Goal: Information Seeking & Learning: Learn about a topic

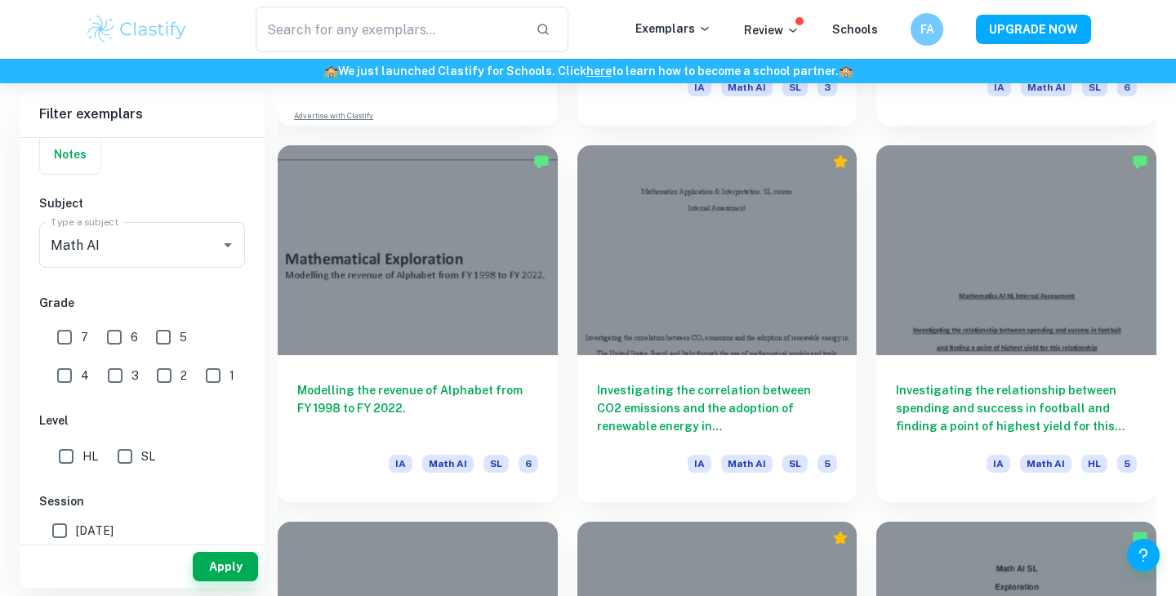
scroll to position [1538, 0]
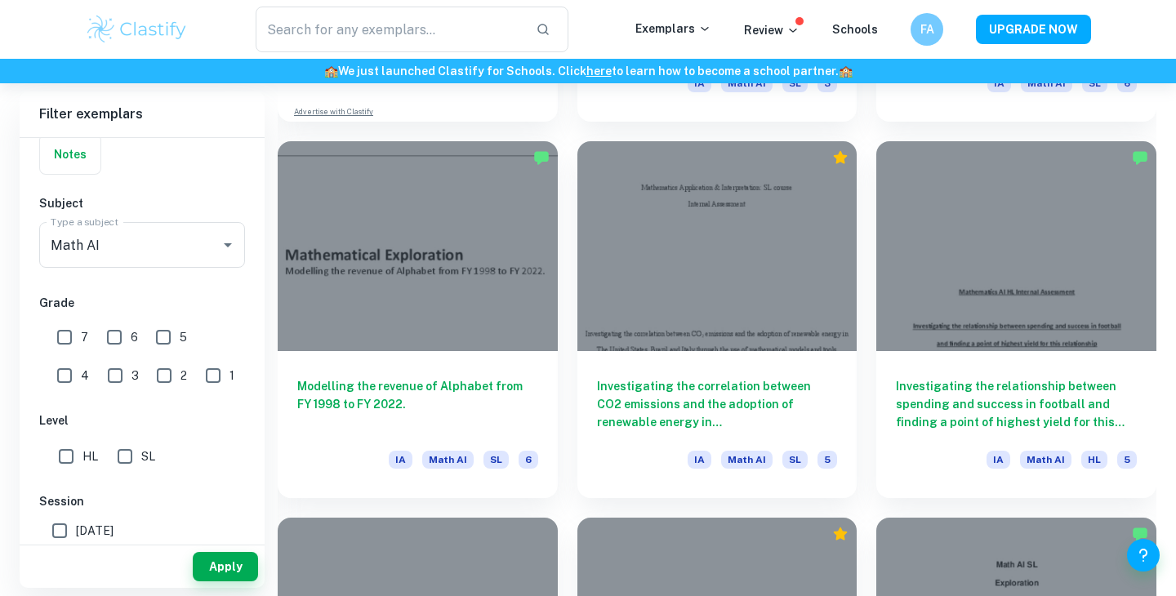
click at [68, 341] on input "7" at bounding box center [64, 337] width 33 height 33
checkbox input "true"
click at [128, 464] on input "SL" at bounding box center [125, 456] width 33 height 33
checkbox input "true"
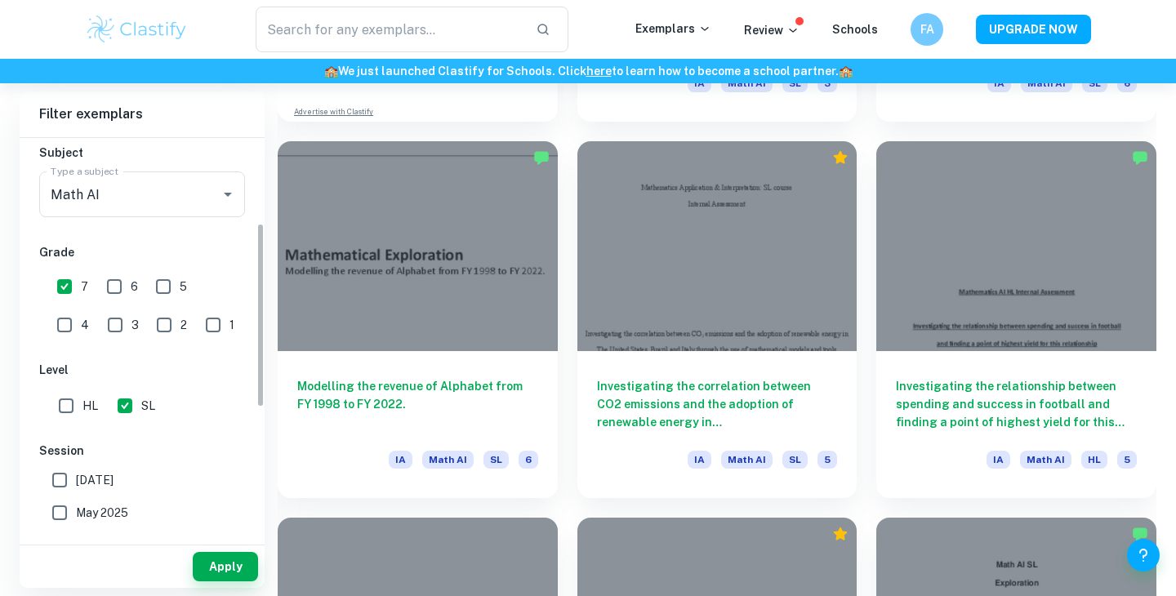
scroll to position [185, 0]
click at [206, 572] on button "Apply" at bounding box center [225, 566] width 65 height 29
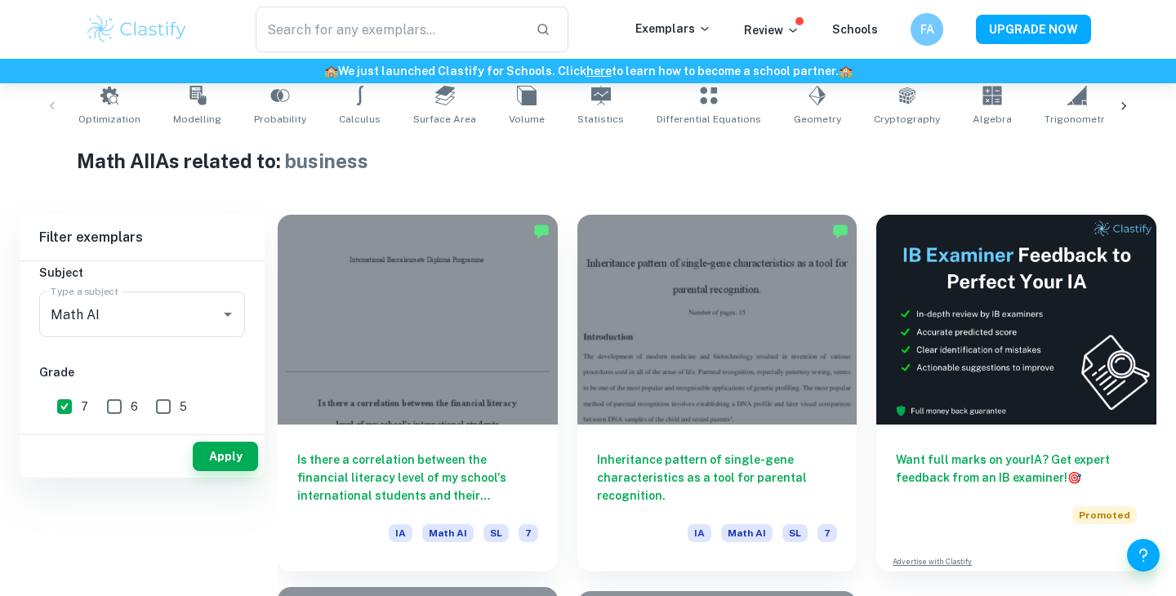
scroll to position [687, 0]
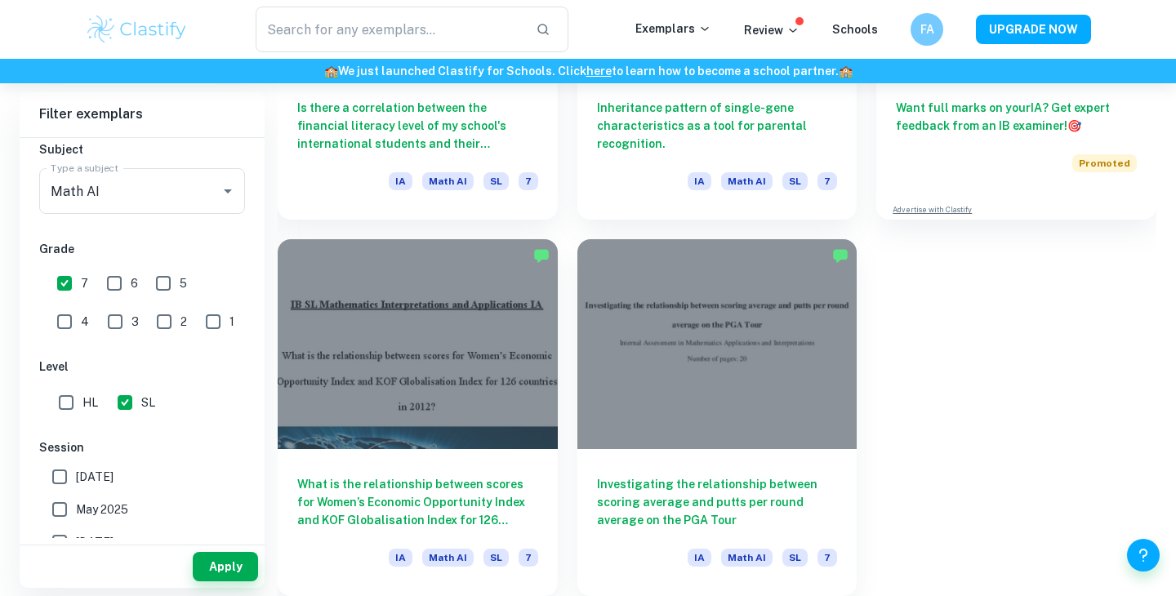
click at [103, 278] on input "6" at bounding box center [114, 283] width 33 height 33
checkbox input "true"
click at [227, 591] on div "Filter exemplars [GEOGRAPHIC_DATA] Category IA EE TOK Notes Subject Type a subj…" at bounding box center [588, 229] width 1136 height 733
click at [227, 569] on button "Apply" at bounding box center [225, 566] width 65 height 29
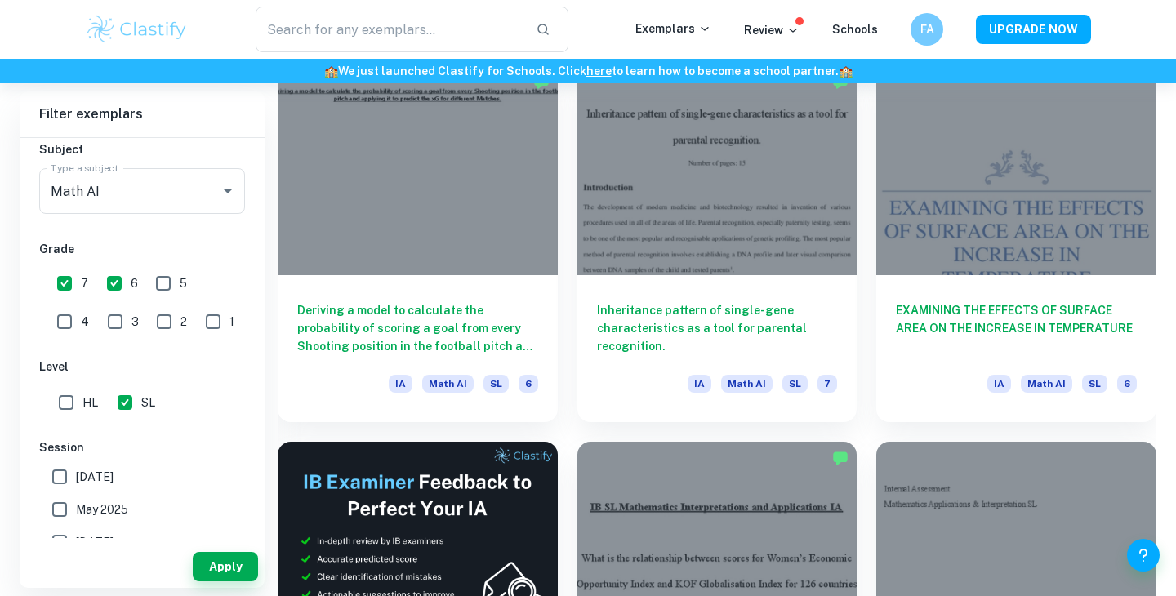
scroll to position [2369, 0]
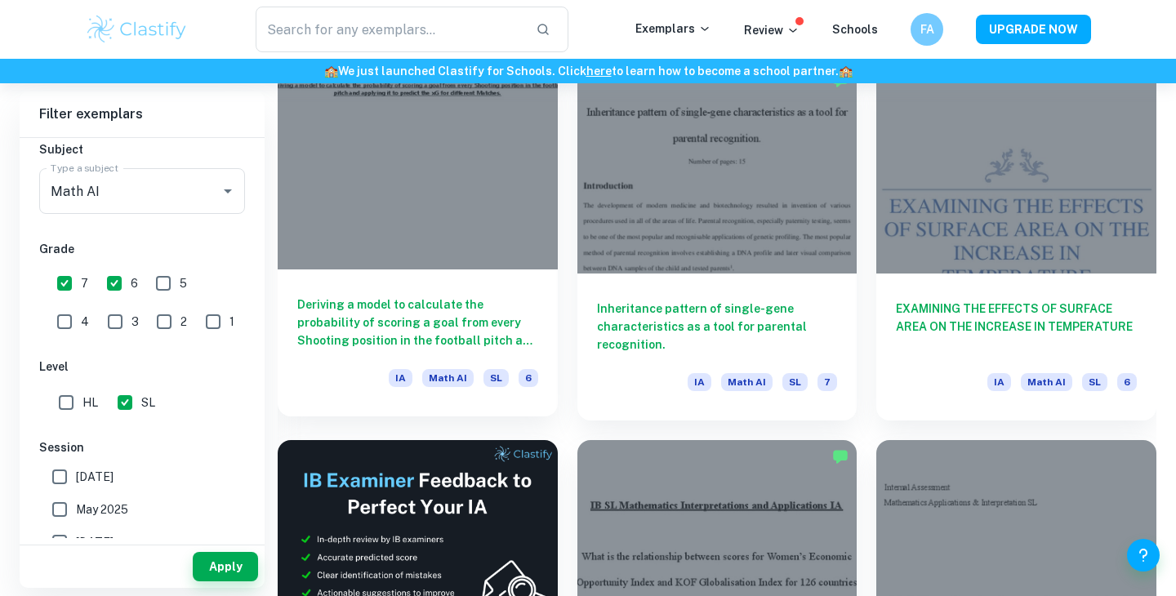
click at [448, 300] on h6 "Deriving a model to calculate the probability of scoring a goal from every Shoo…" at bounding box center [417, 323] width 241 height 54
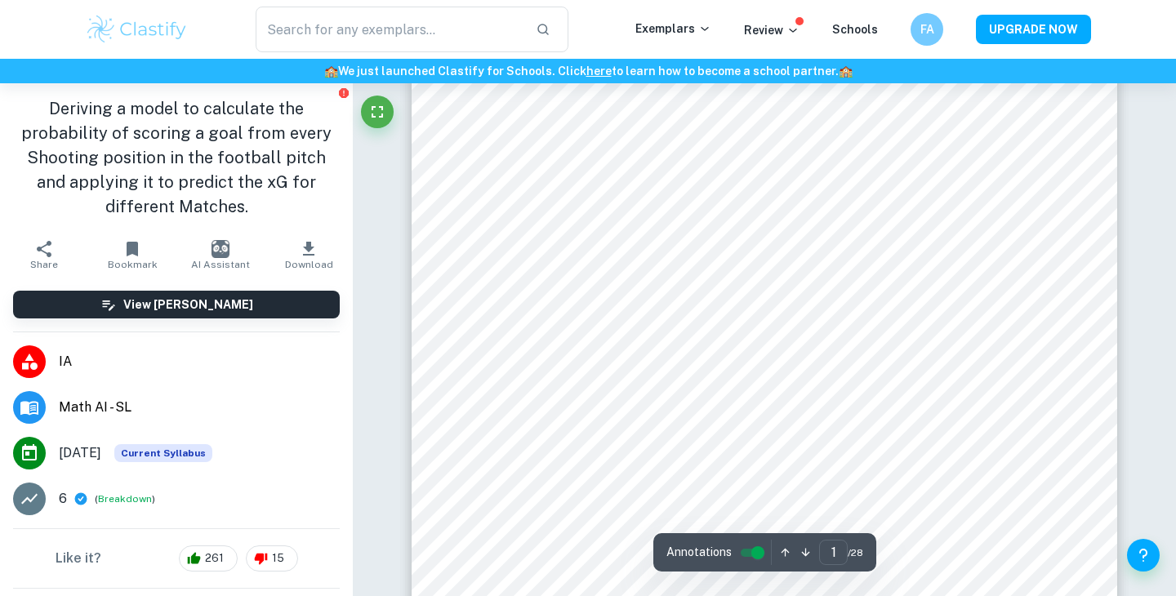
type input "3"
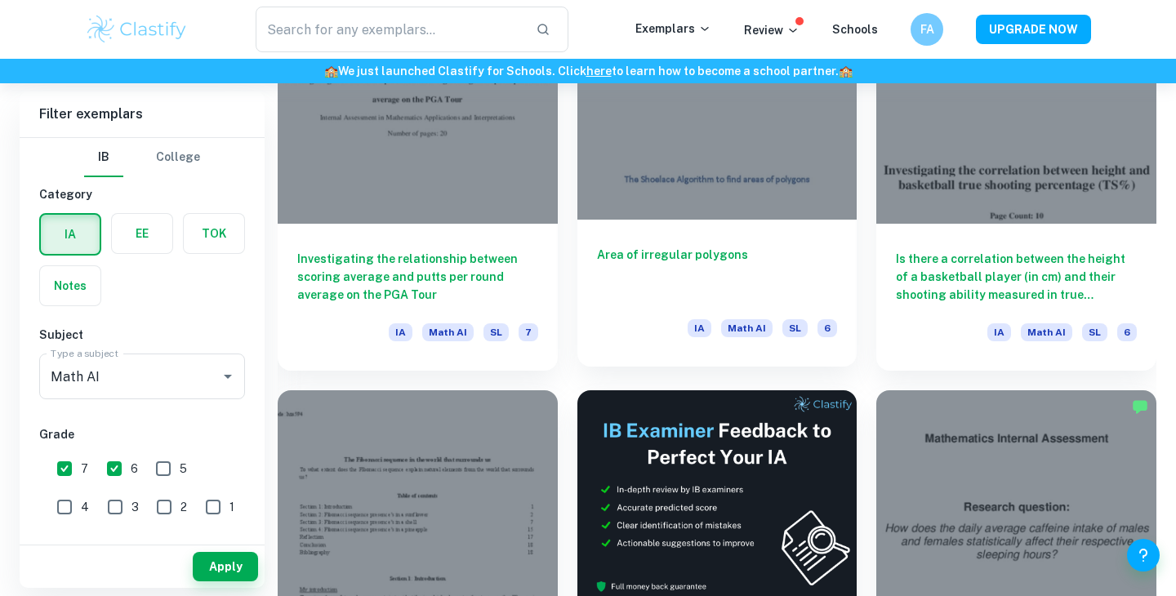
scroll to position [4451, 0]
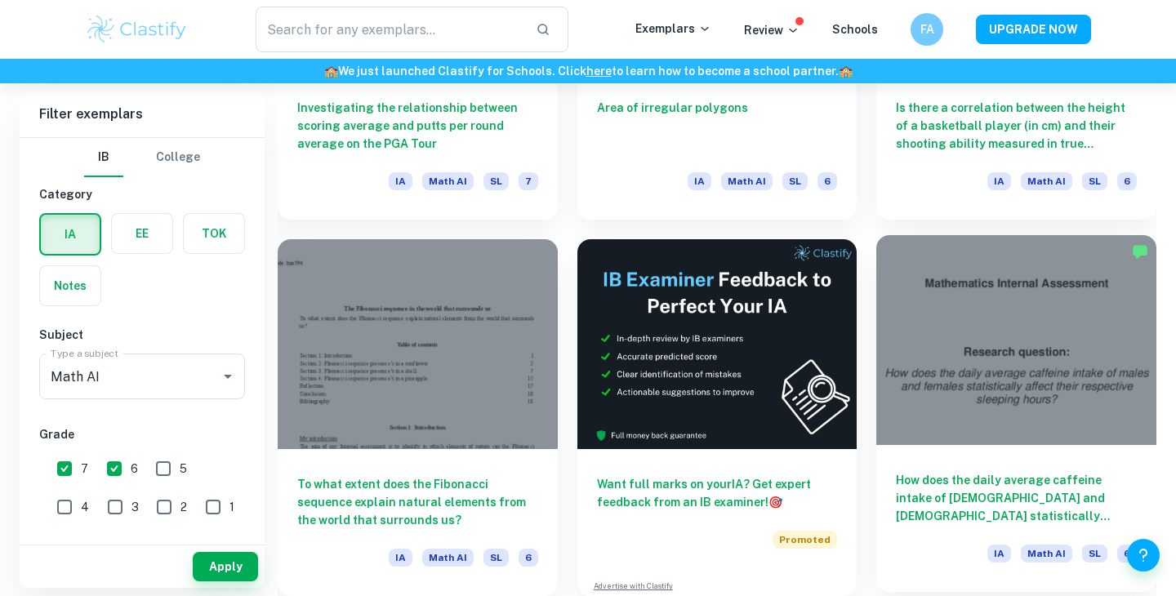
click at [1020, 360] on div at bounding box center [1016, 340] width 280 height 210
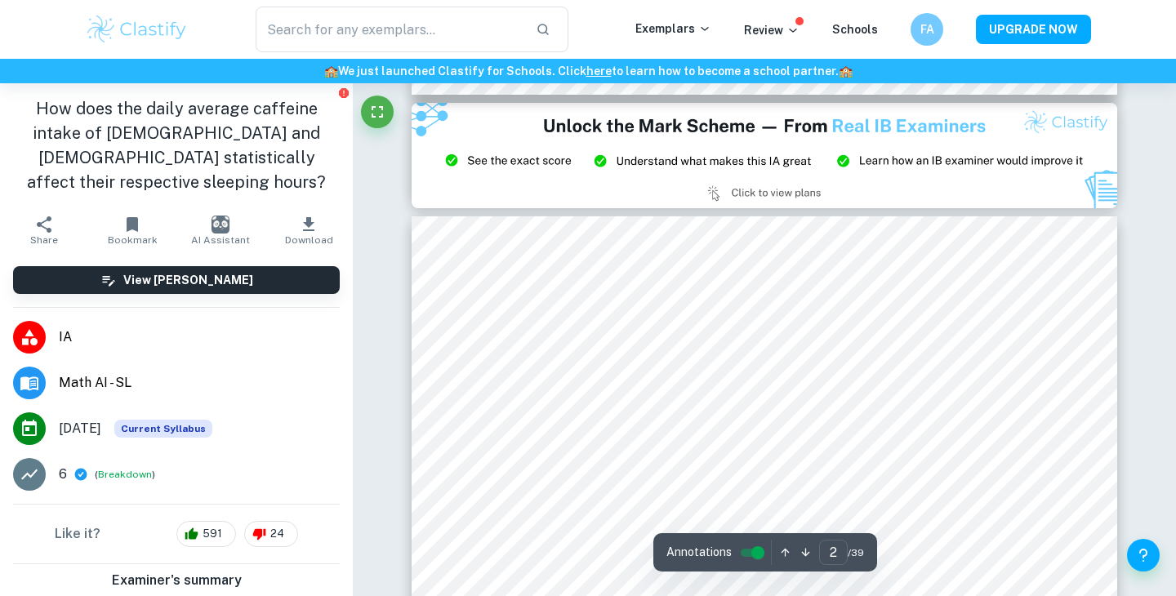
type input "3"
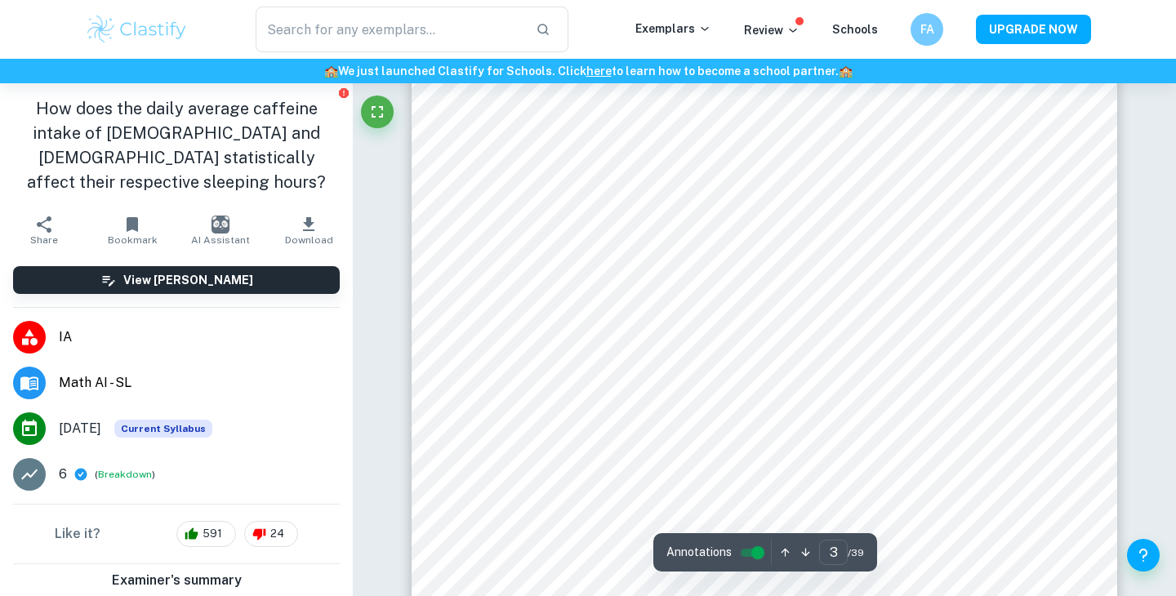
scroll to position [2120, 0]
